Goal: Information Seeking & Learning: Learn about a topic

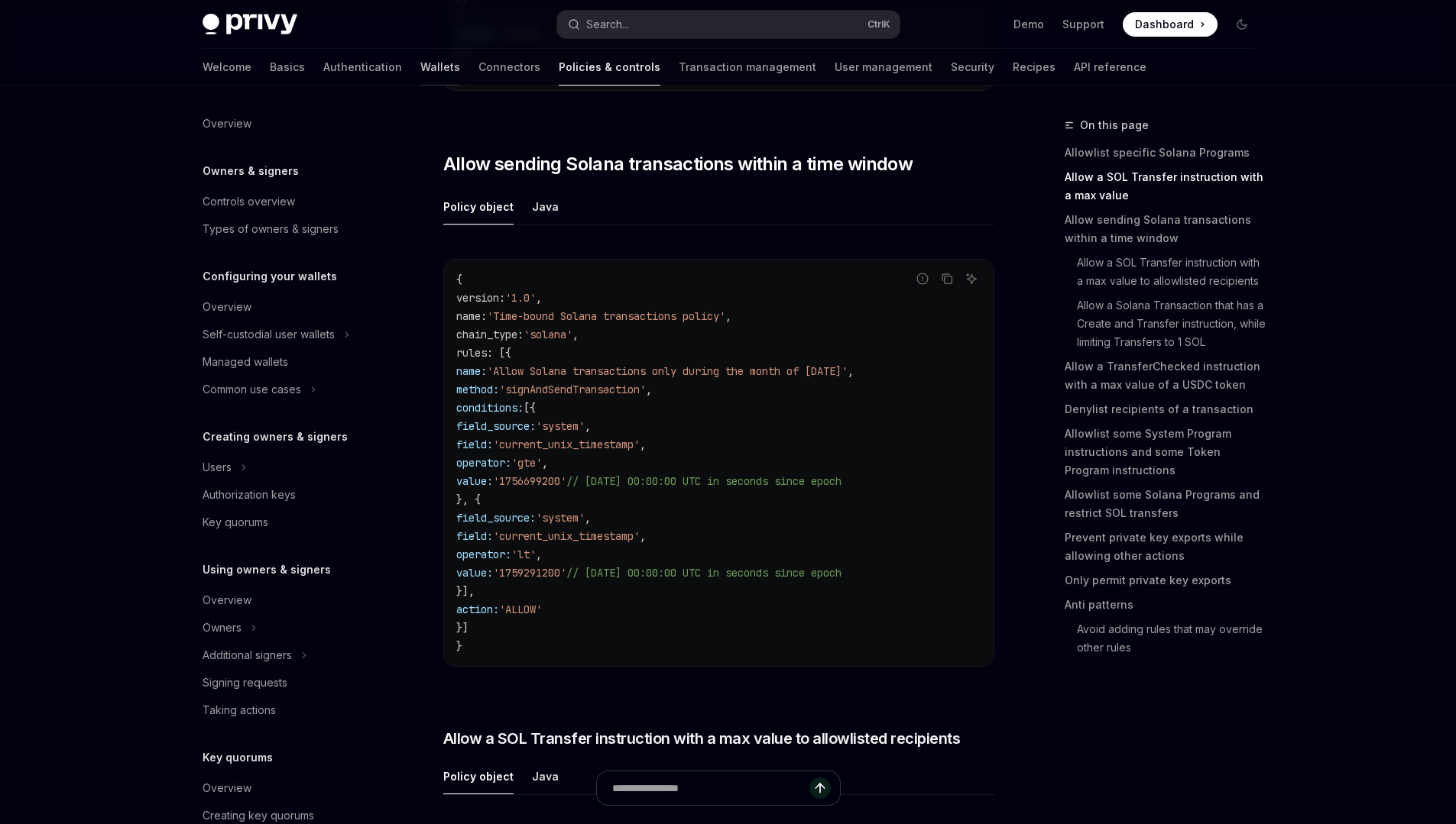
click at [420, 74] on link "Wallets" at bounding box center [440, 67] width 40 height 37
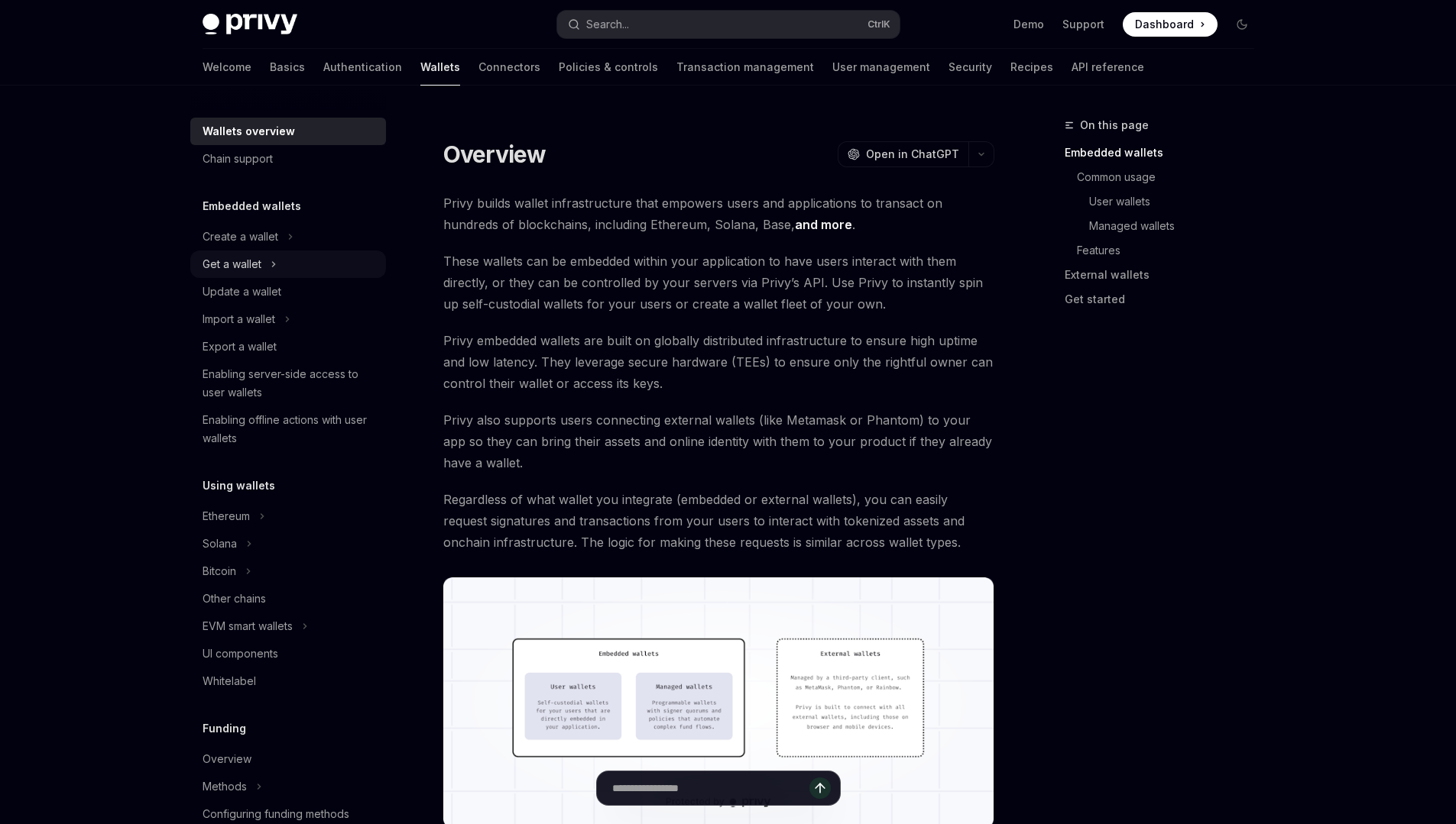
click at [267, 263] on button "Get a wallet" at bounding box center [287, 264] width 195 height 28
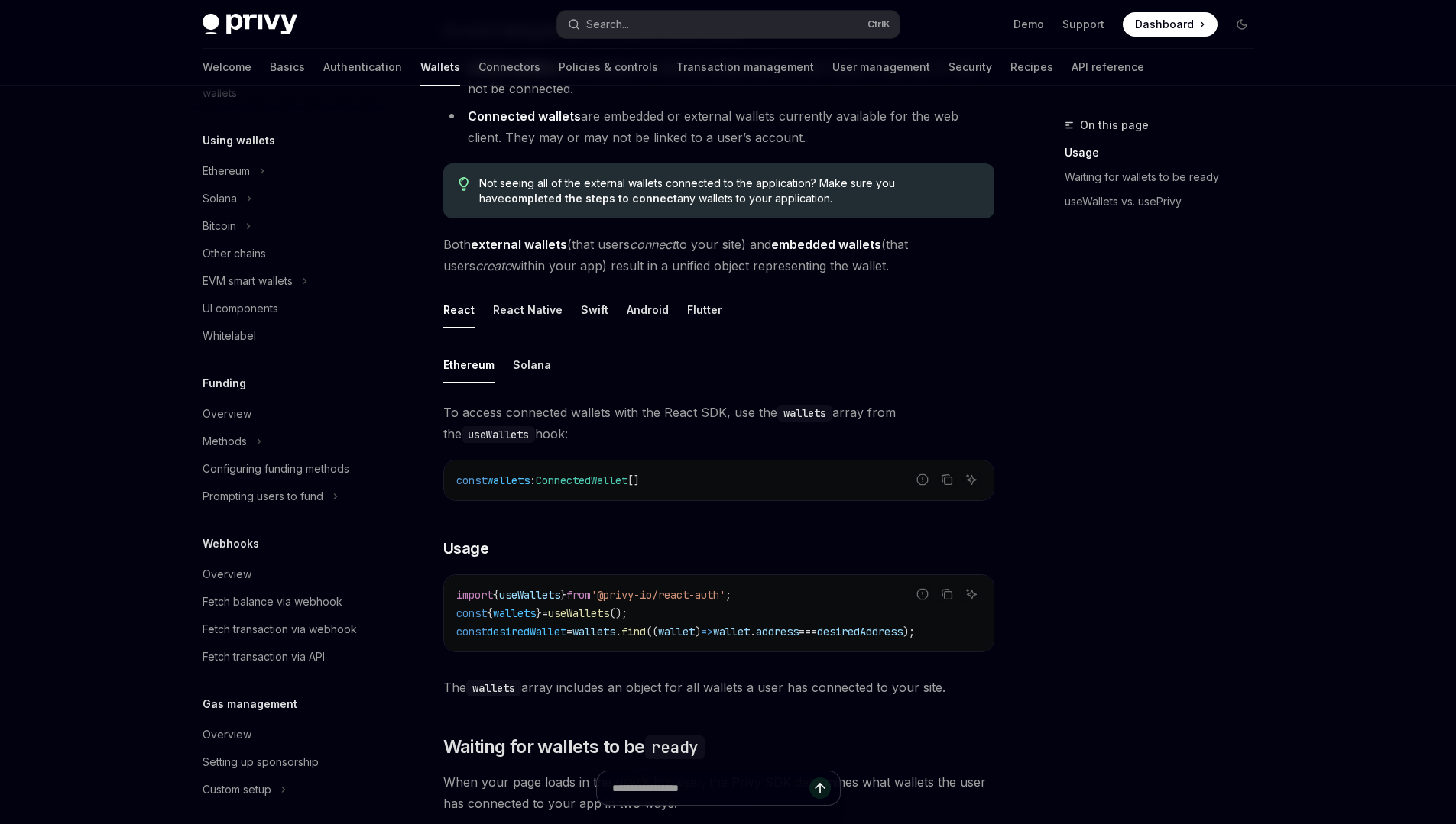
scroll to position [409, 0]
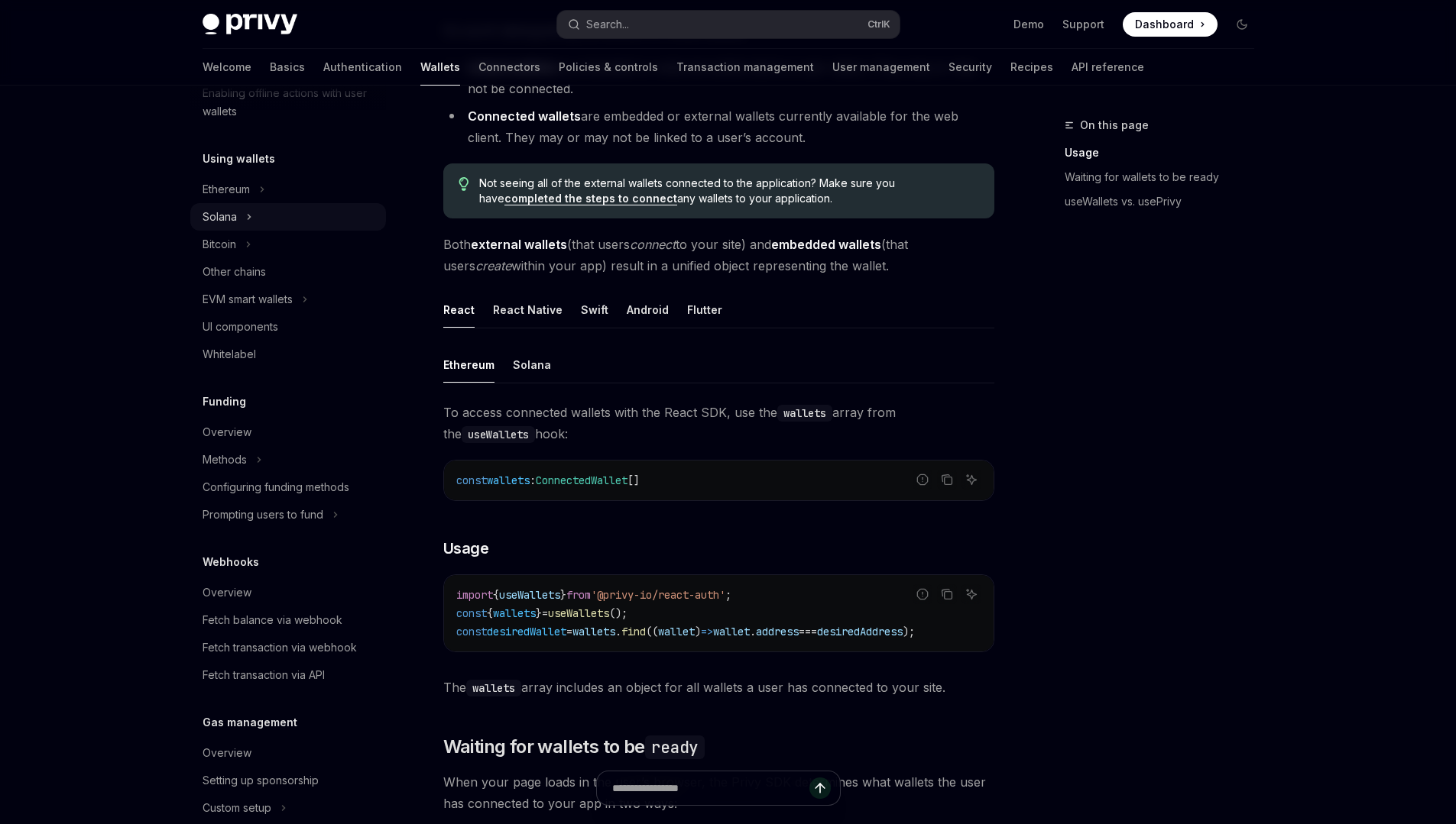
click at [240, 221] on button "Solana" at bounding box center [287, 217] width 195 height 28
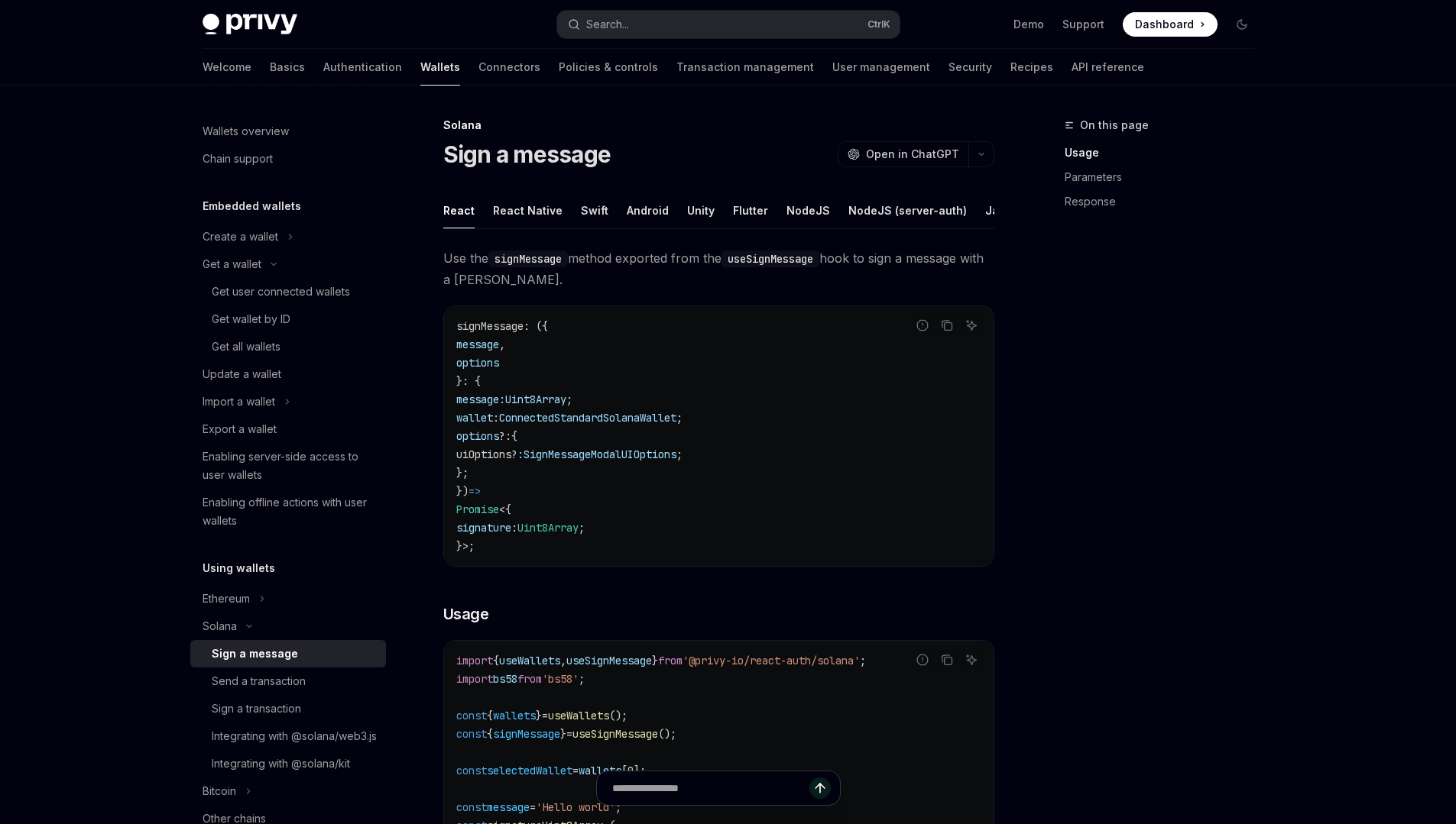
click at [740, 72] on div "Welcome Basics Authentication Wallets Connectors Policies & controls Transactio…" at bounding box center [673, 67] width 941 height 37
click at [832, 57] on link "User management" at bounding box center [881, 67] width 98 height 37
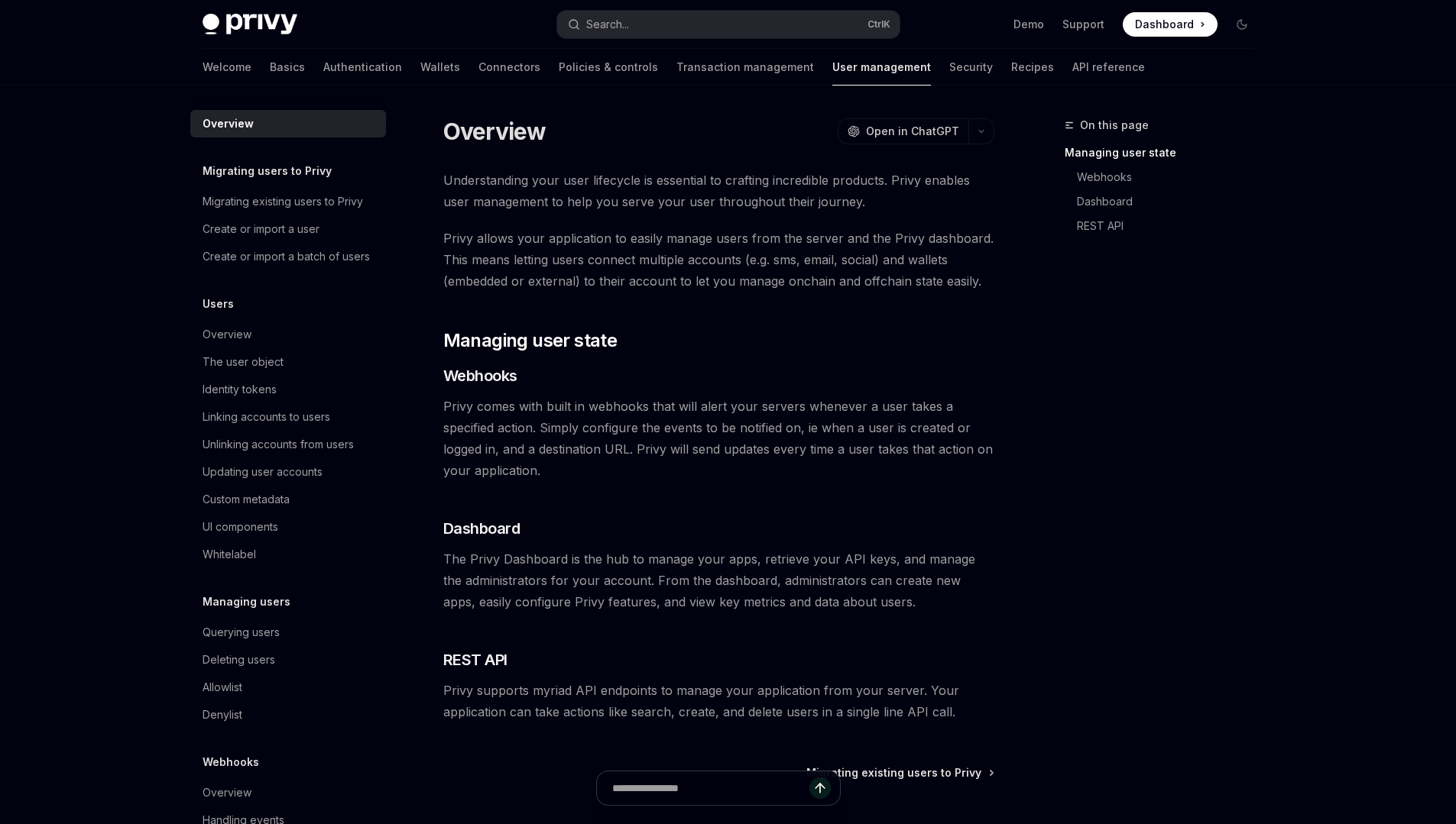
type textarea "*"
